Goal: Task Accomplishment & Management: Manage account settings

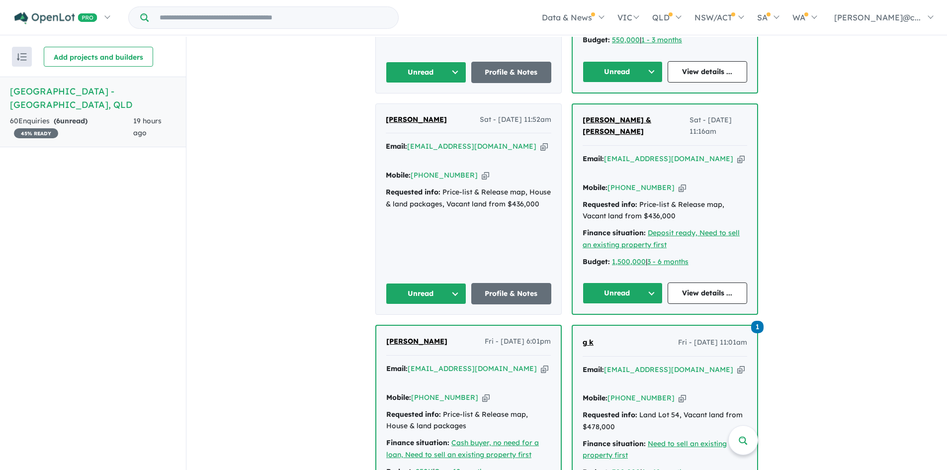
scroll to position [597, 0]
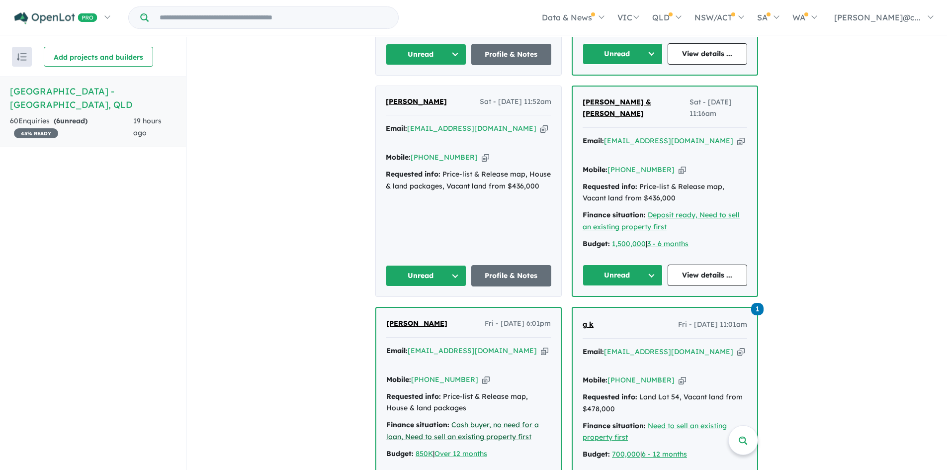
click at [513, 420] on u "Cash buyer, no need for a loan, Need to sell an existing property first" at bounding box center [462, 430] width 153 height 21
click at [541, 346] on icon "button" at bounding box center [544, 351] width 7 height 10
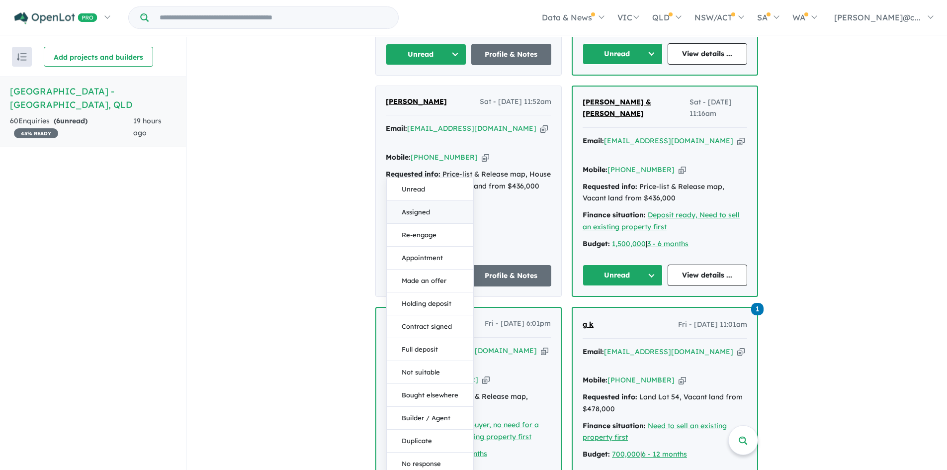
click at [411, 201] on button "Assigned" at bounding box center [430, 212] width 87 height 23
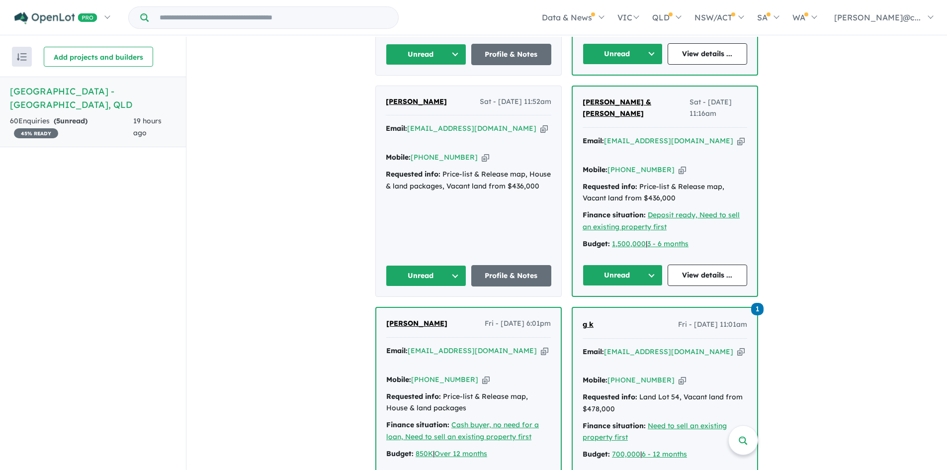
scroll to position [746, 0]
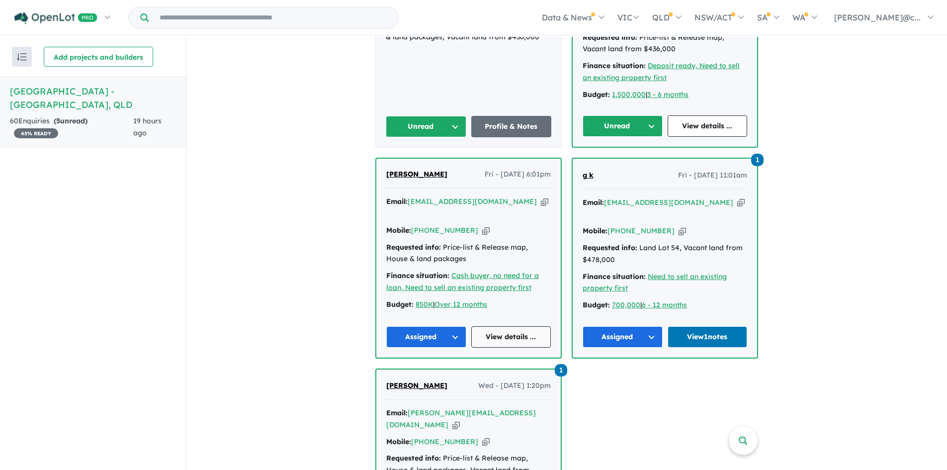
click at [505, 326] on link "View details ..." at bounding box center [511, 336] width 80 height 21
click at [502, 326] on link "View details ..." at bounding box center [511, 336] width 80 height 21
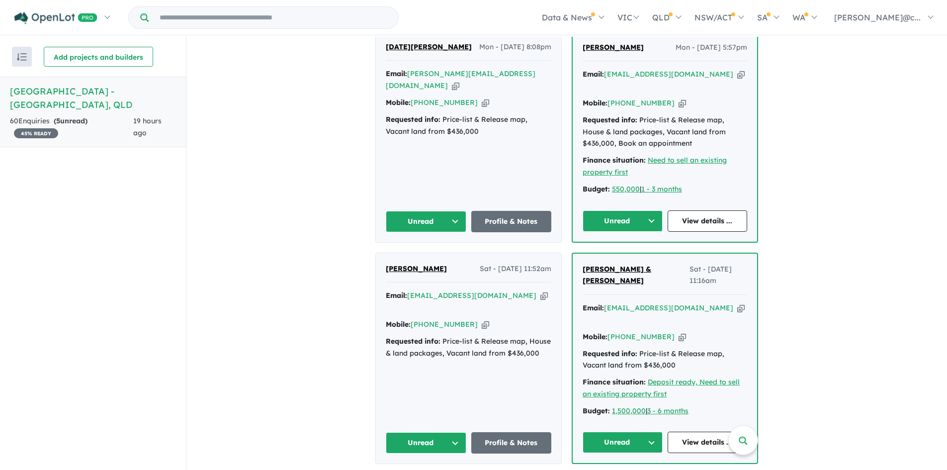
scroll to position [448, 0]
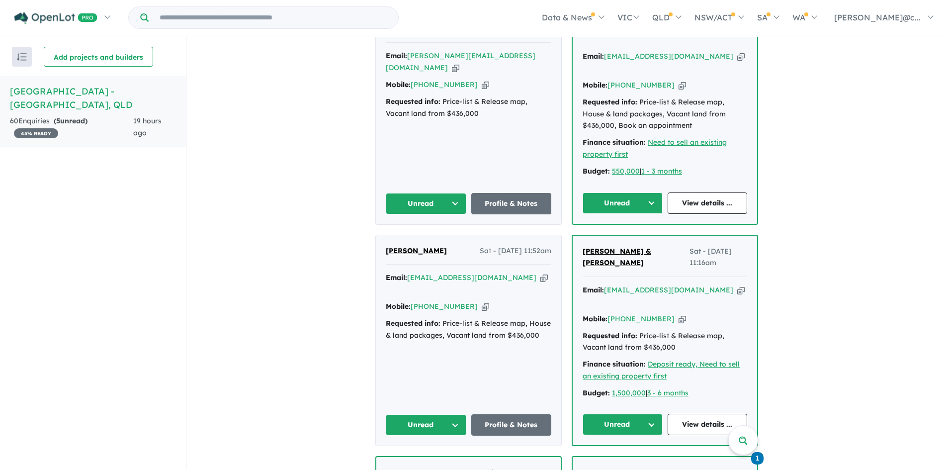
click at [679, 314] on icon "button" at bounding box center [682, 319] width 7 height 10
click at [738, 285] on icon "button" at bounding box center [741, 290] width 7 height 10
drag, startPoint x: 618, startPoint y: 375, endPoint x: 608, endPoint y: 376, distance: 9.5
click at [618, 414] on button "Unread" at bounding box center [623, 424] width 80 height 21
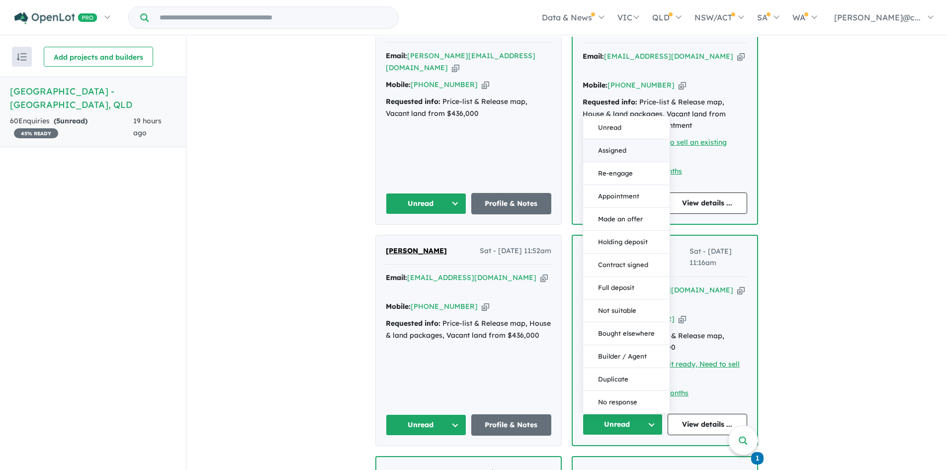
click at [609, 139] on button "Assigned" at bounding box center [626, 150] width 87 height 23
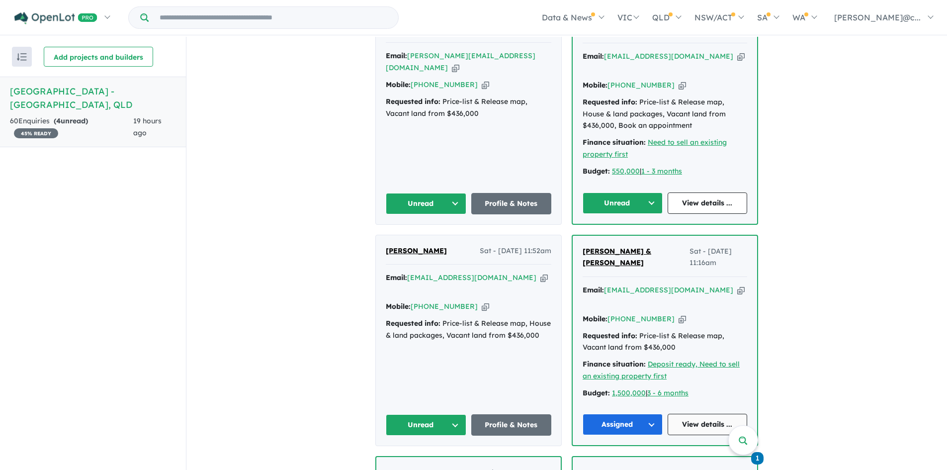
click at [694, 414] on link "View details ..." at bounding box center [708, 424] width 80 height 21
click at [541, 273] on icon "button" at bounding box center [544, 278] width 7 height 10
click at [447, 414] on button "Unread" at bounding box center [426, 424] width 81 height 21
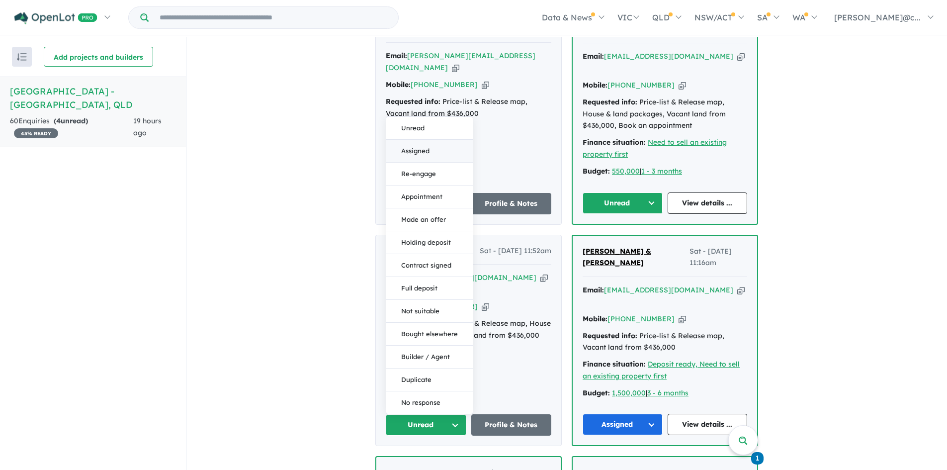
click at [418, 140] on button "Assigned" at bounding box center [429, 151] width 87 height 23
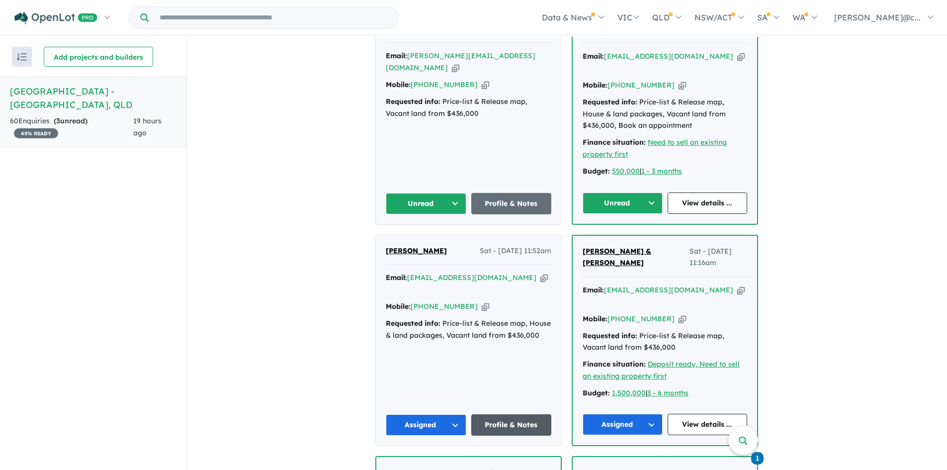
click at [512, 414] on link "Profile & Notes" at bounding box center [511, 424] width 81 height 21
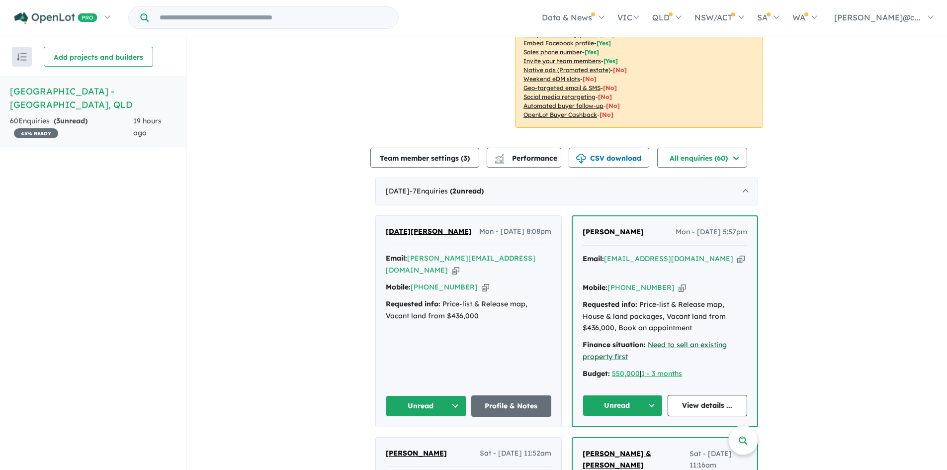
scroll to position [298, 0]
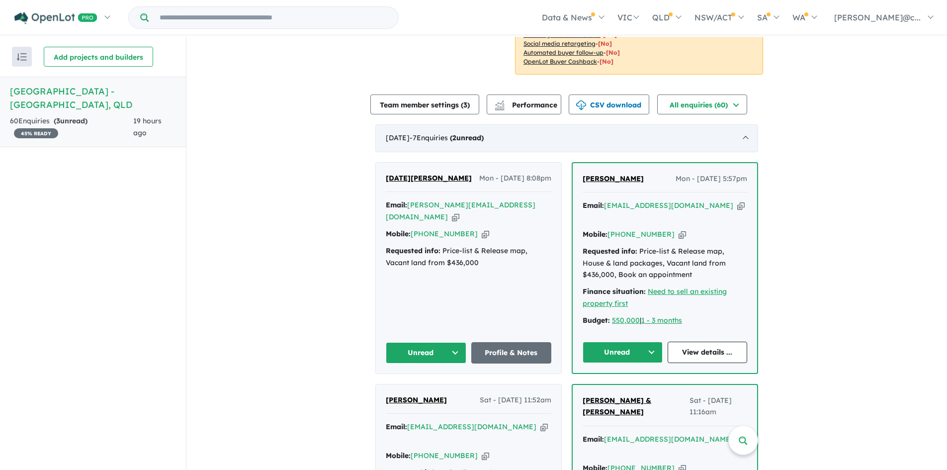
drag, startPoint x: 706, startPoint y: 185, endPoint x: 374, endPoint y: 106, distance: 340.5
click at [738, 200] on icon "button" at bounding box center [741, 205] width 7 height 10
click at [644, 342] on button "Unread" at bounding box center [623, 352] width 80 height 21
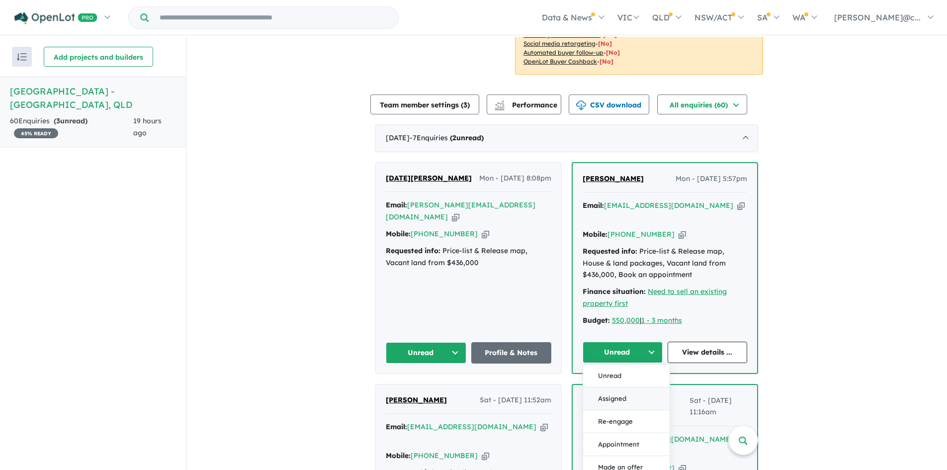
click at [611, 387] on button "Assigned" at bounding box center [626, 398] width 87 height 23
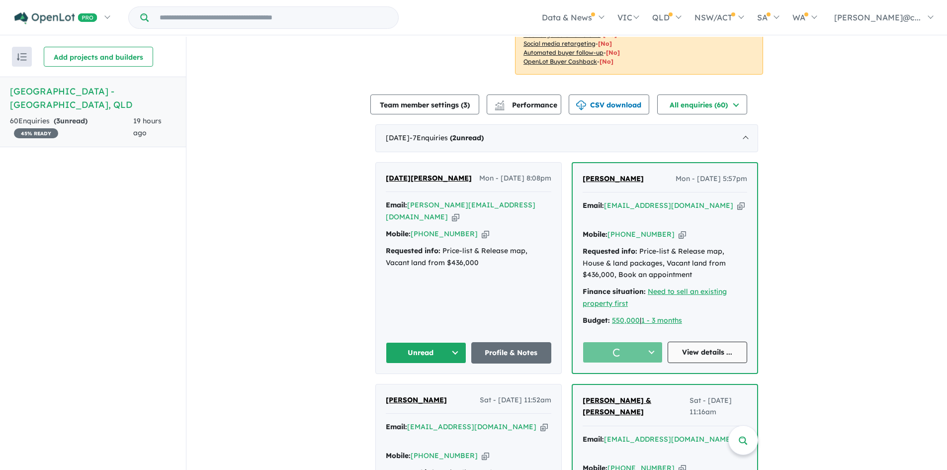
click at [726, 342] on link "View details ..." at bounding box center [708, 352] width 80 height 21
click at [431, 342] on button "Unread" at bounding box center [426, 352] width 81 height 21
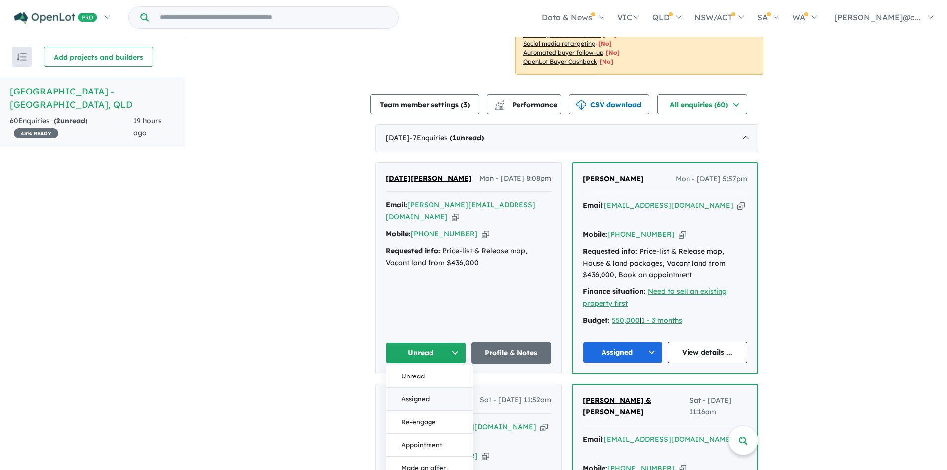
click at [409, 388] on button "Assigned" at bounding box center [429, 399] width 87 height 23
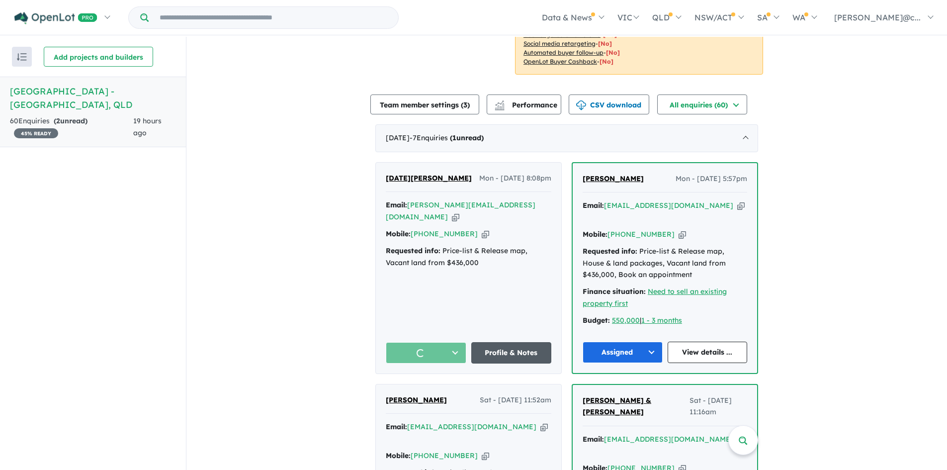
click at [516, 342] on link "Profile & Notes" at bounding box center [511, 352] width 81 height 21
drag, startPoint x: 469, startPoint y: 196, endPoint x: 438, endPoint y: 163, distance: 45.4
click at [482, 229] on icon "button" at bounding box center [485, 234] width 7 height 10
click at [460, 212] on icon "button" at bounding box center [455, 217] width 7 height 10
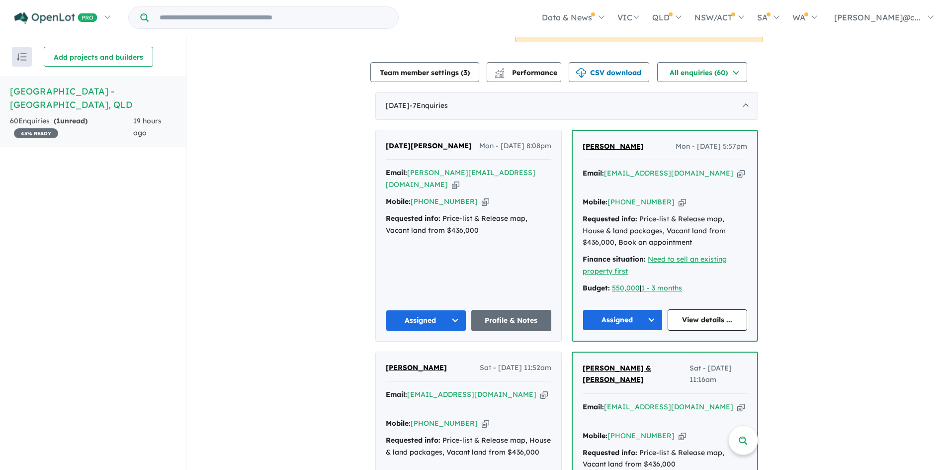
scroll to position [348, 0]
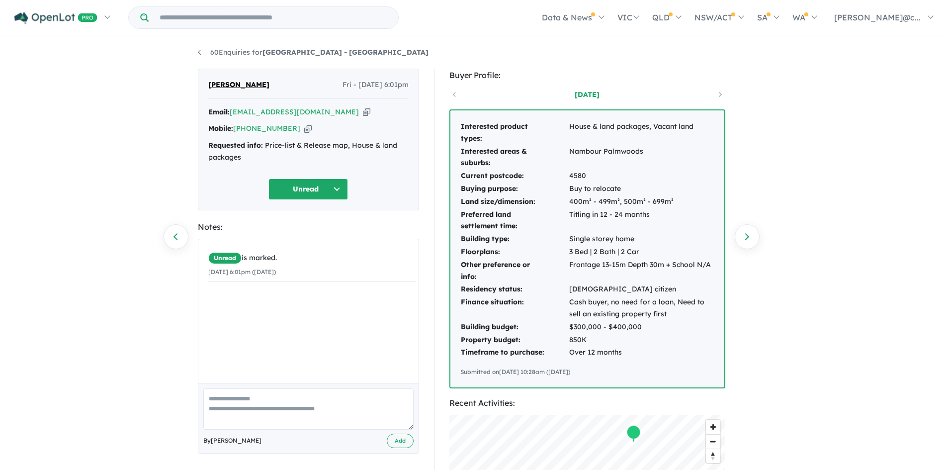
click at [304, 127] on icon "button" at bounding box center [307, 128] width 7 height 10
click at [242, 392] on textarea at bounding box center [308, 408] width 210 height 41
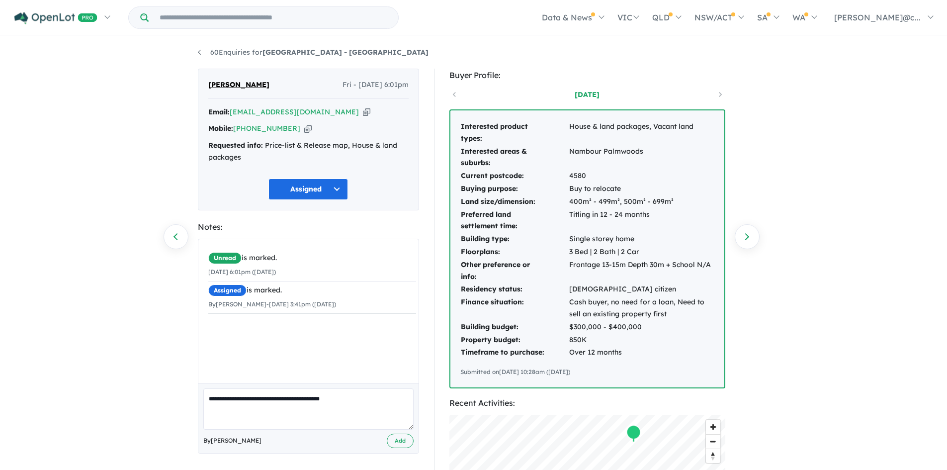
drag, startPoint x: 259, startPoint y: 400, endPoint x: 321, endPoint y: 423, distance: 66.1
click at [264, 400] on textarea "**********" at bounding box center [308, 408] width 210 height 41
type textarea "**********"
click at [405, 439] on button "Add" at bounding box center [400, 441] width 27 height 14
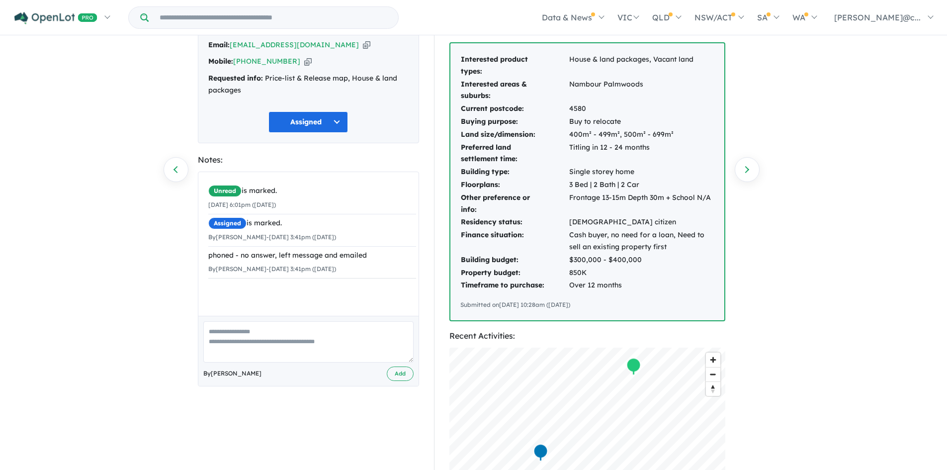
scroll to position [50, 0]
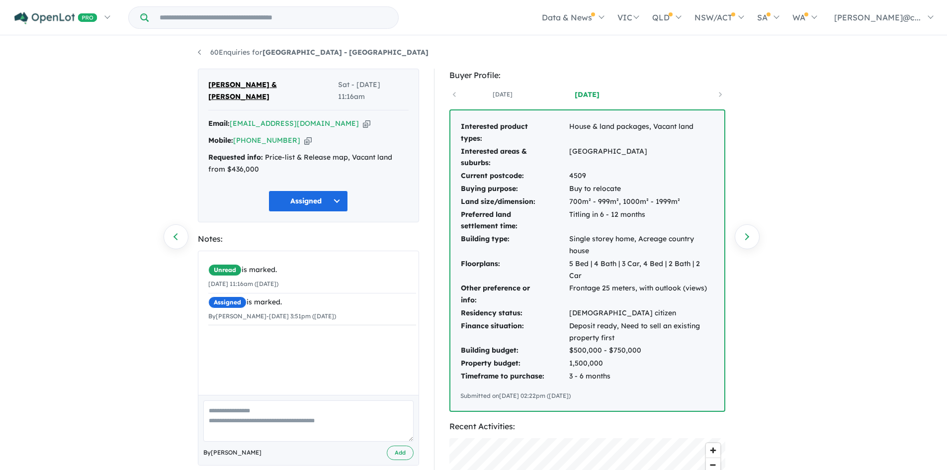
click at [249, 401] on textarea at bounding box center [308, 420] width 210 height 41
type textarea "**********"
click at [399, 446] on button "Add" at bounding box center [400, 453] width 27 height 14
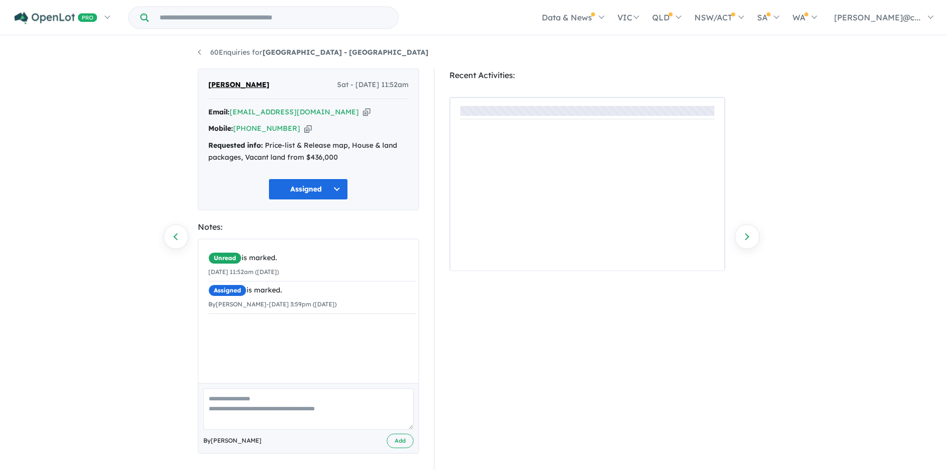
click at [243, 401] on textarea at bounding box center [308, 408] width 210 height 41
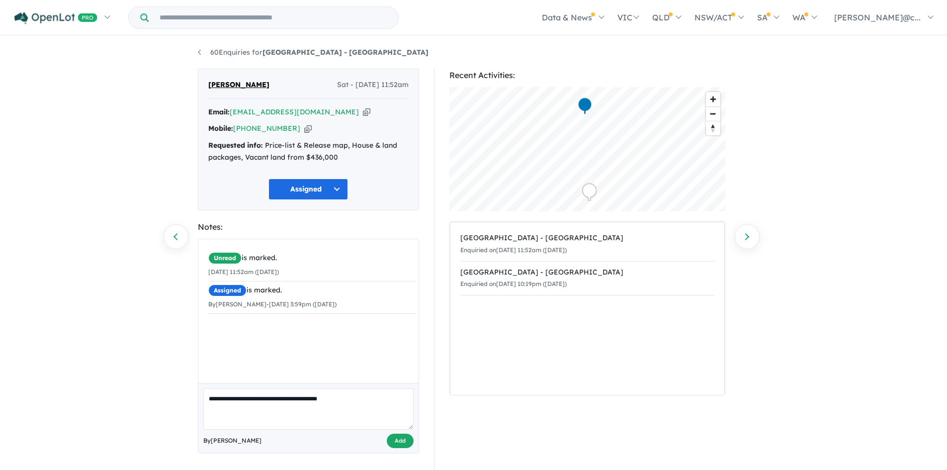
type textarea "**********"
click at [395, 443] on button "Add" at bounding box center [400, 441] width 27 height 14
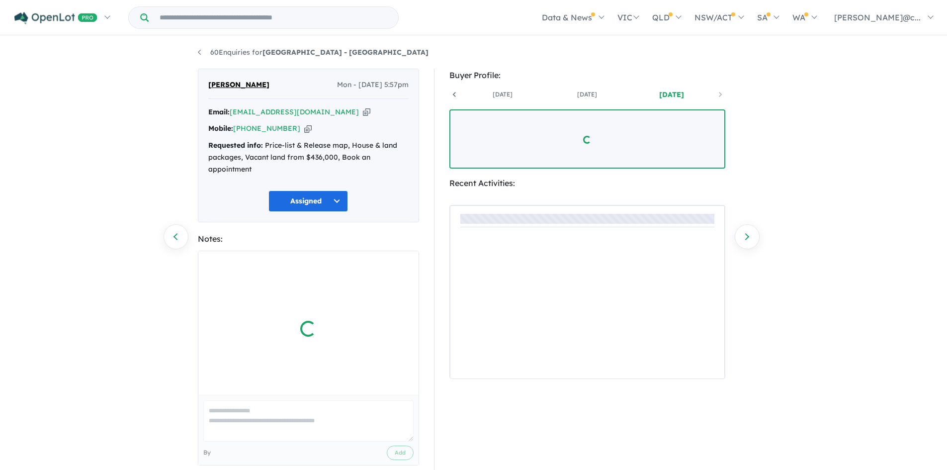
scroll to position [0, 74]
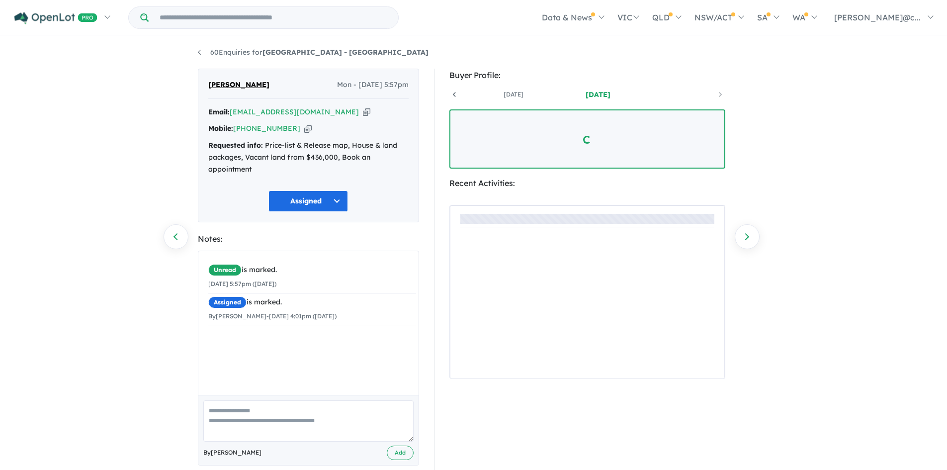
click at [221, 409] on textarea at bounding box center [308, 420] width 210 height 41
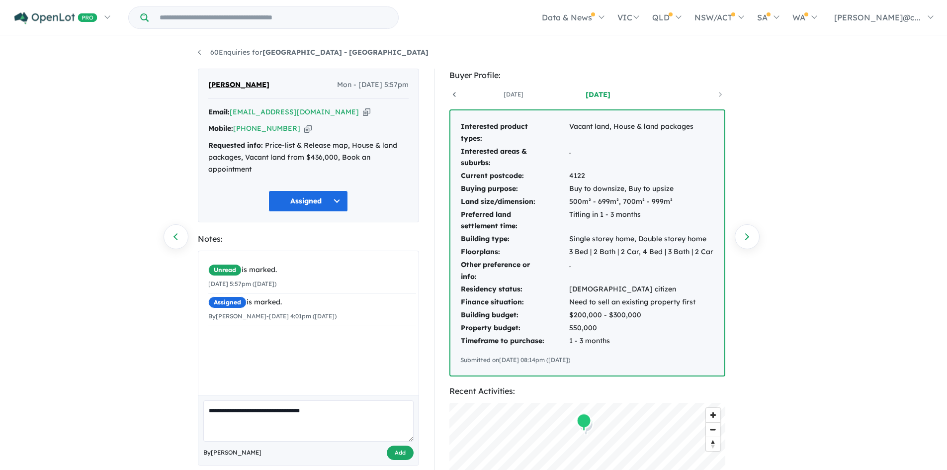
type textarea "**********"
click at [397, 454] on button "Add" at bounding box center [400, 453] width 27 height 14
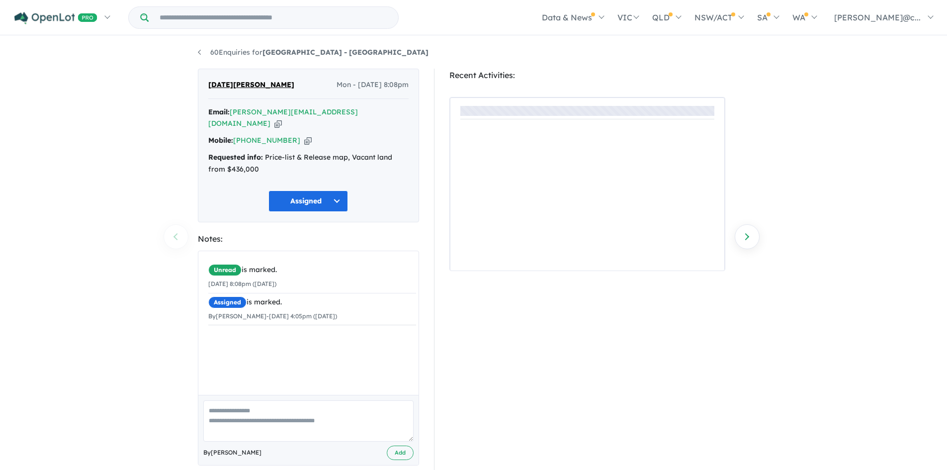
click at [256, 400] on textarea at bounding box center [308, 420] width 210 height 41
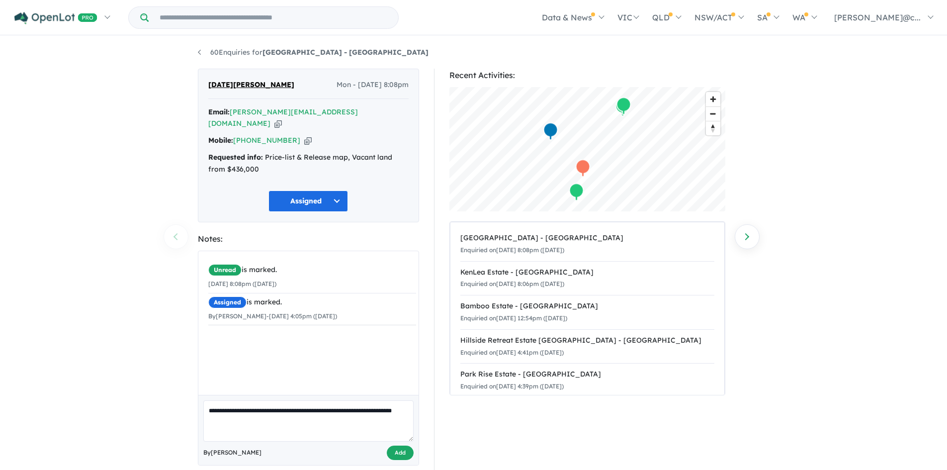
type textarea "**********"
click at [406, 446] on button "Add" at bounding box center [400, 453] width 27 height 14
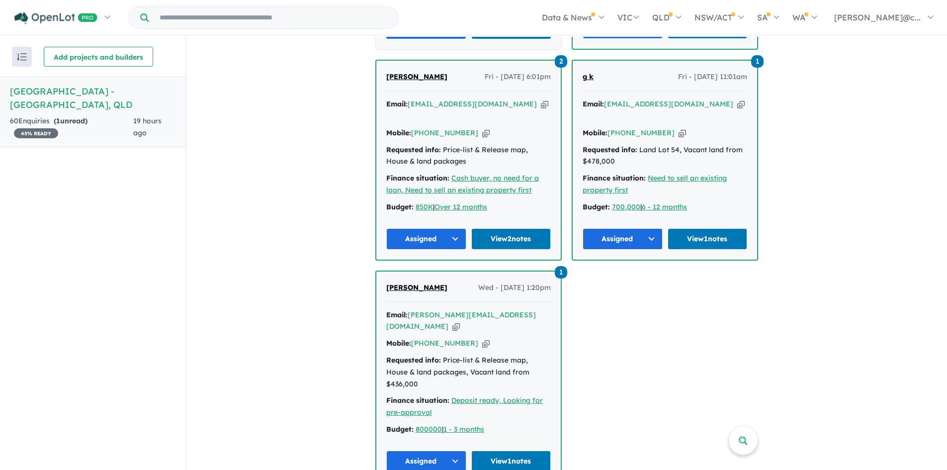
scroll to position [1022, 0]
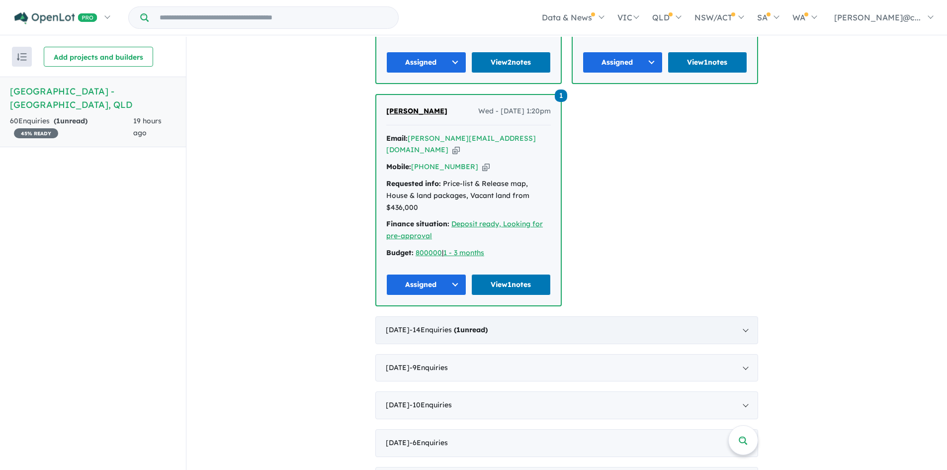
click at [488, 325] on strong "( 1 unread)" at bounding box center [471, 329] width 34 height 9
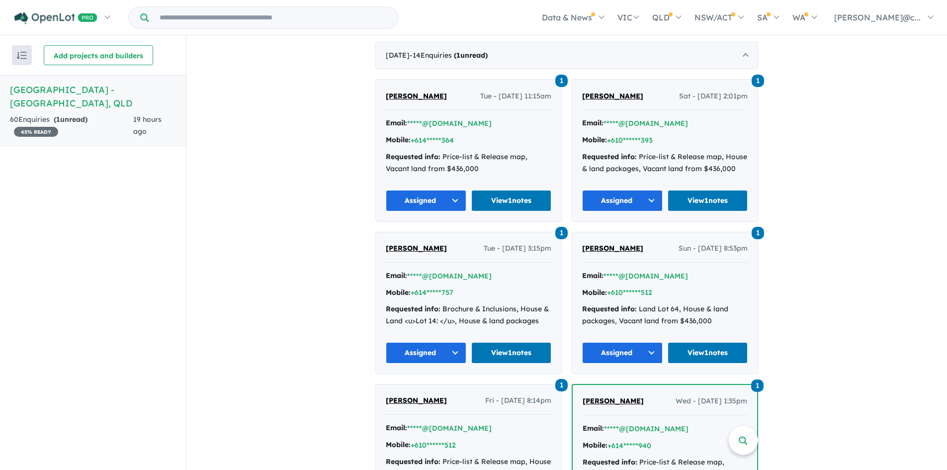
scroll to position [273, 0]
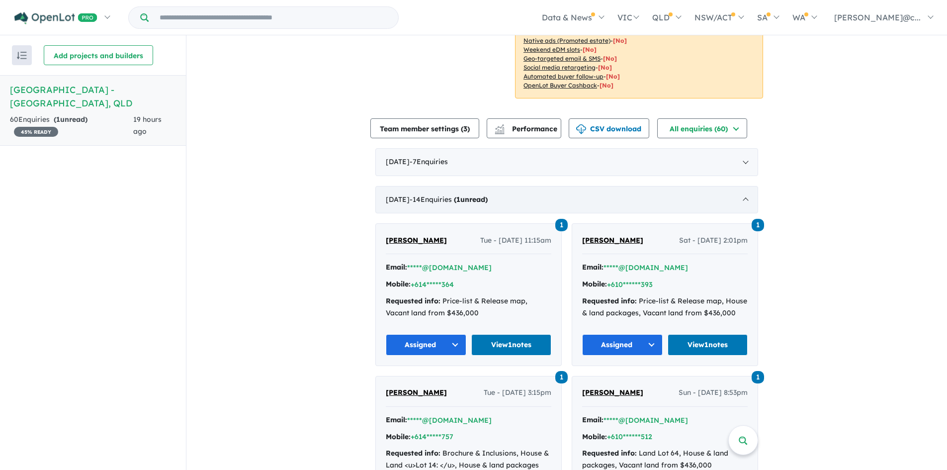
click at [474, 195] on span "- 14 Enquir ies ( 1 unread)" at bounding box center [449, 199] width 78 height 9
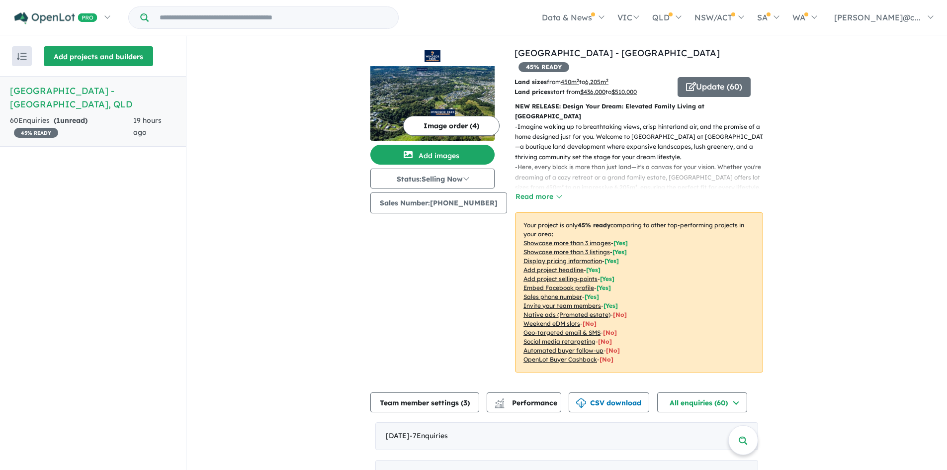
scroll to position [0, 0]
